Goal: Check status: Check status

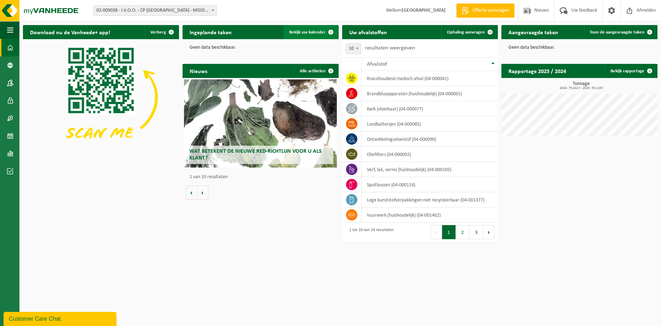
click at [315, 30] on span "Bekijk uw kalender" at bounding box center [307, 32] width 36 height 5
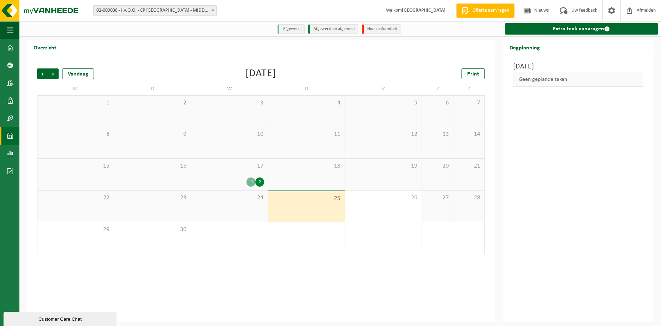
drag, startPoint x: 226, startPoint y: 173, endPoint x: 227, endPoint y: 163, distance: 10.0
click at [226, 173] on div "17 11 2" at bounding box center [229, 174] width 77 height 31
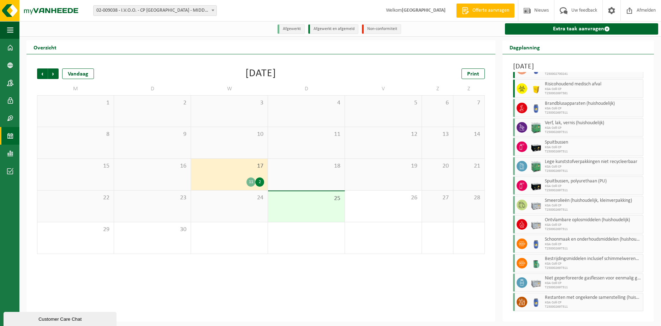
scroll to position [35, 0]
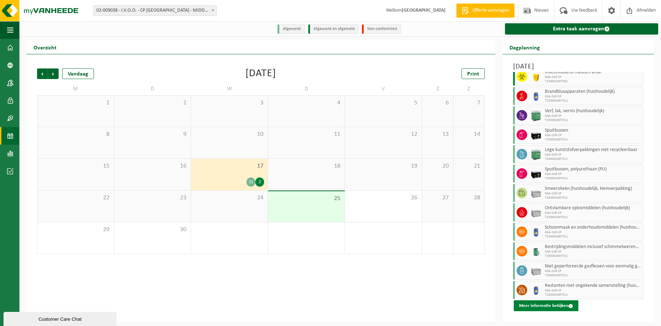
click at [540, 308] on button "Meer informatie bekijken" at bounding box center [546, 305] width 65 height 11
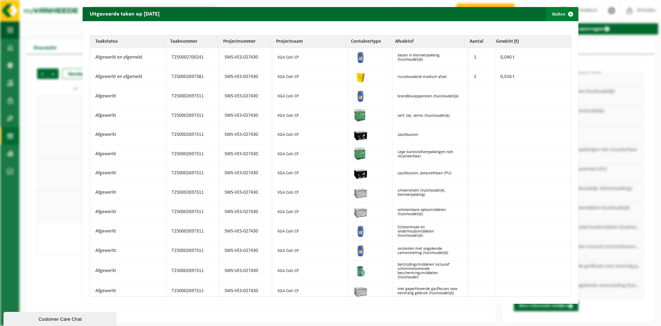
click at [567, 13] on span "button" at bounding box center [570, 14] width 14 height 14
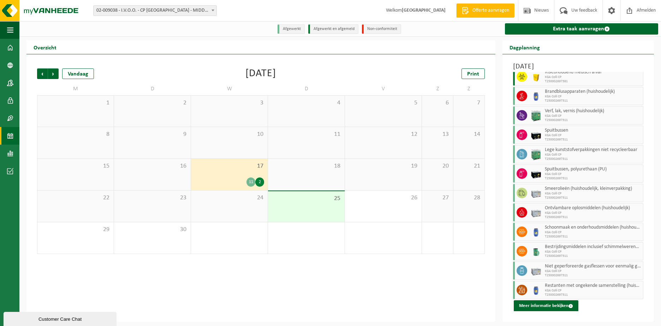
click at [327, 172] on div "18" at bounding box center [306, 174] width 77 height 31
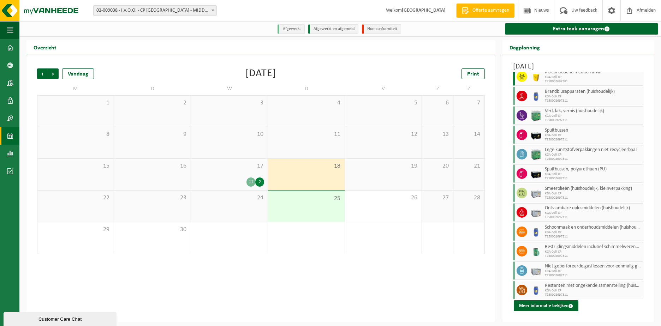
click at [371, 171] on div "19" at bounding box center [383, 174] width 77 height 31
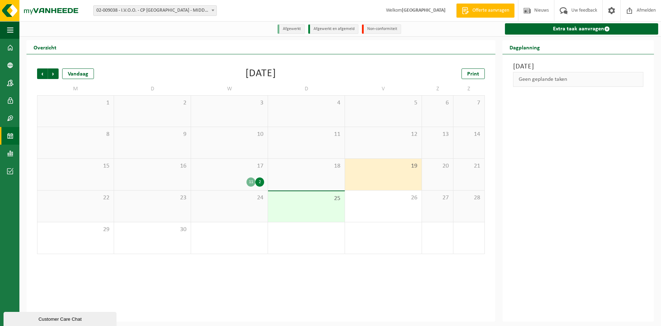
click at [247, 173] on div "17 11 2" at bounding box center [229, 174] width 77 height 31
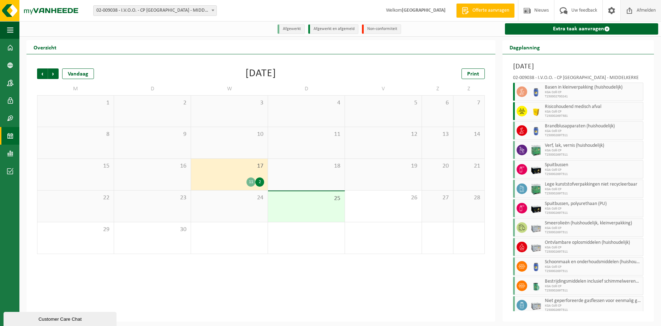
click at [642, 9] on span "Afmelden" at bounding box center [646, 10] width 23 height 21
